Goal: Information Seeking & Learning: Learn about a topic

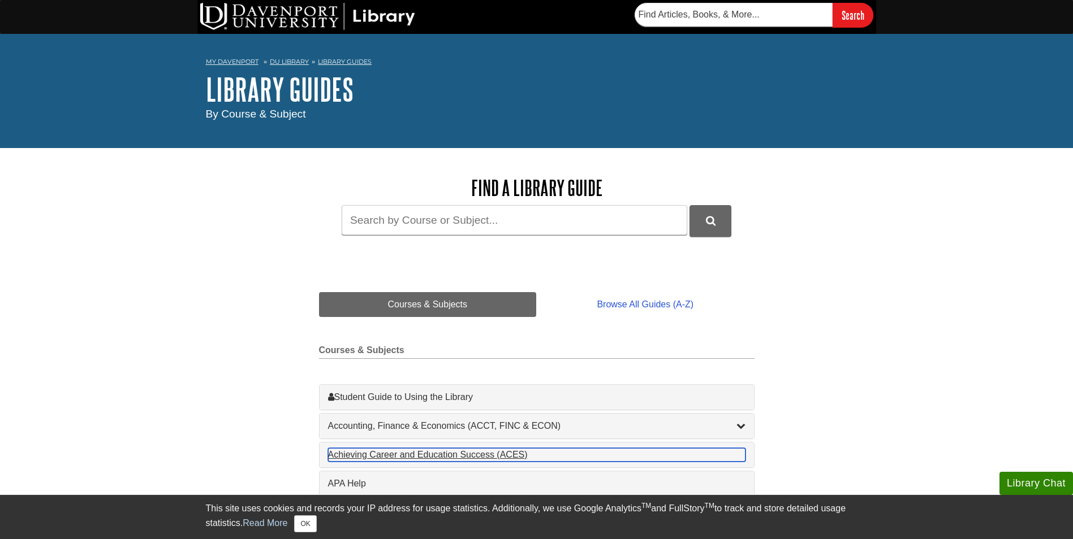
click at [392, 457] on div "Achieving Career and Education Success (ACES) , 1 guides" at bounding box center [536, 455] width 417 height 14
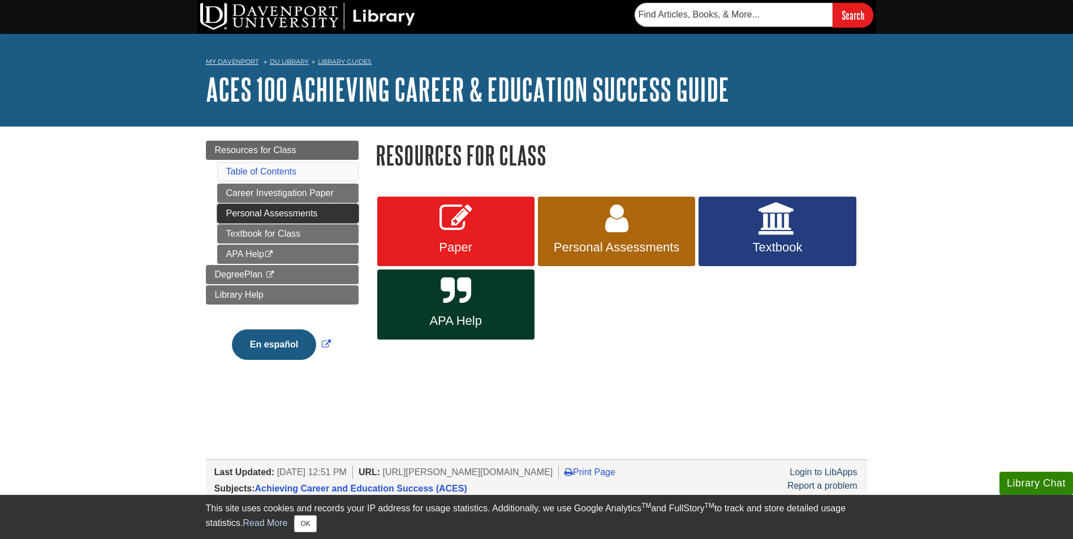
click at [271, 217] on link "Personal Assessments" at bounding box center [287, 213] width 141 height 19
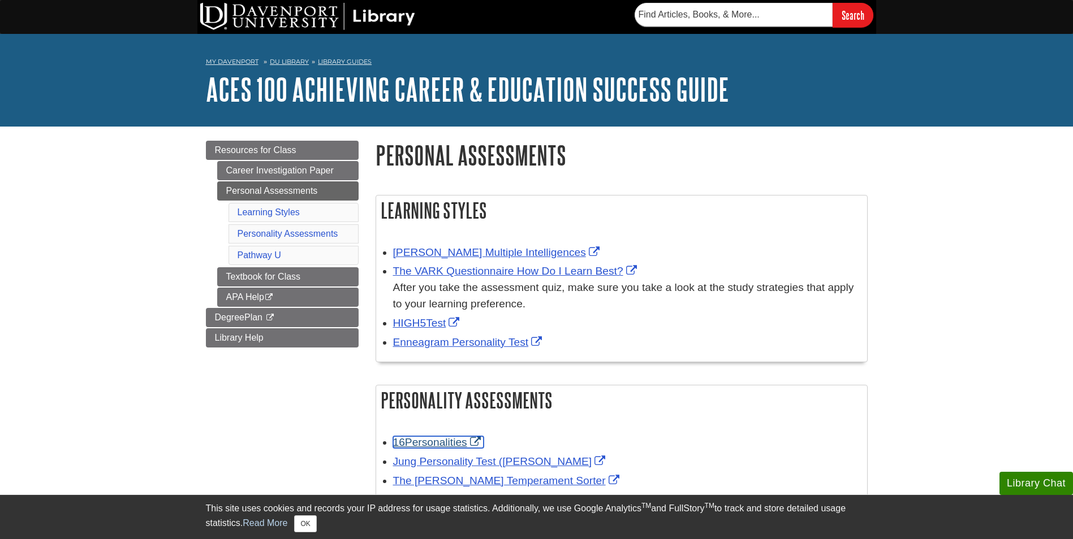
click at [436, 440] on link "16Personalities" at bounding box center [438, 442] width 90 height 12
